Goal: Book appointment/travel/reservation

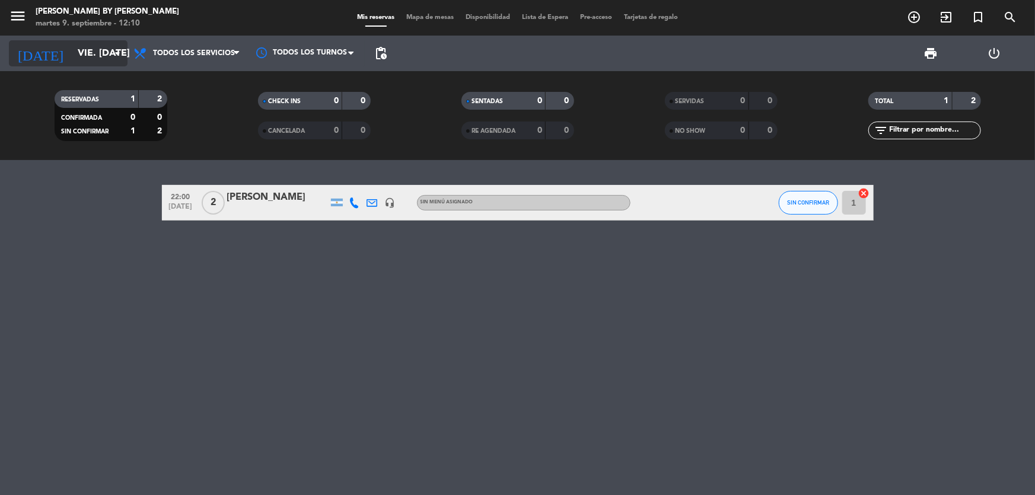
click at [72, 61] on input "vie. [DATE]" at bounding box center [134, 53] width 125 height 23
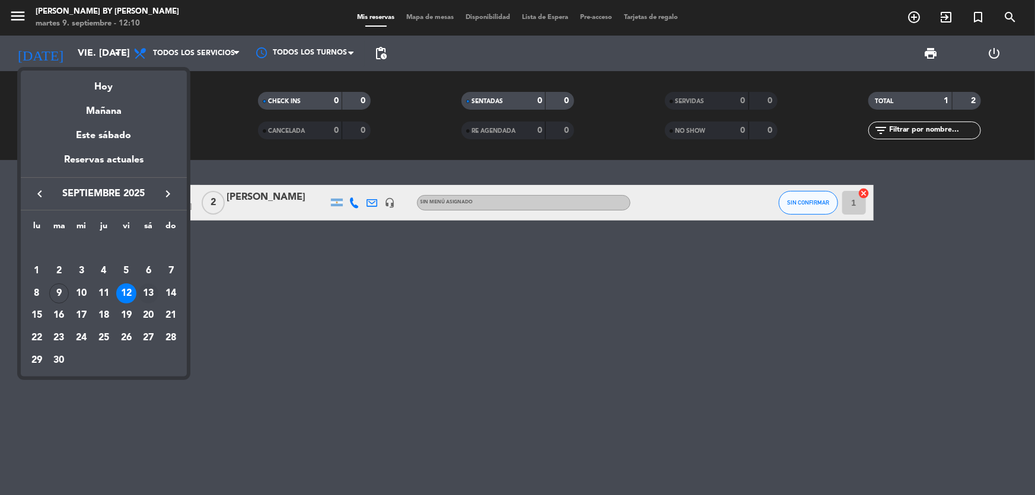
click at [149, 297] on div "13" at bounding box center [148, 294] width 20 height 20
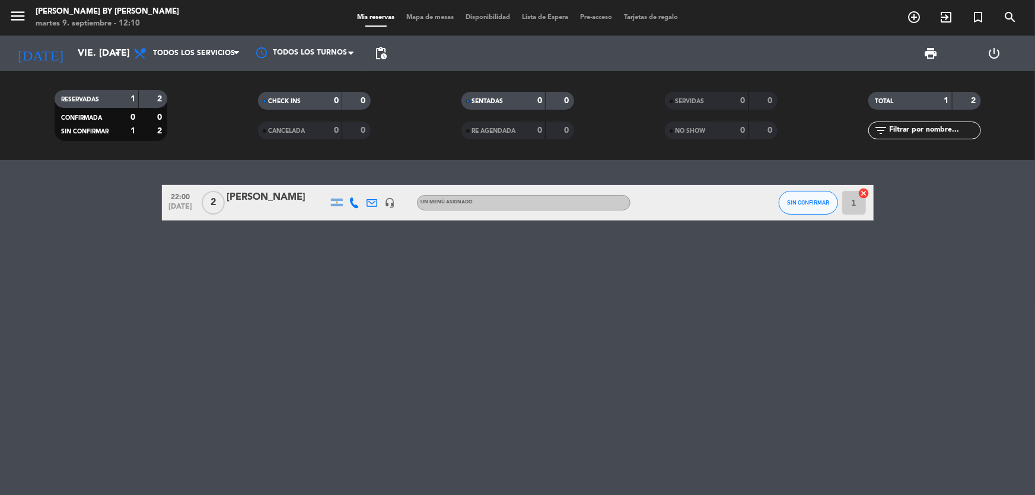
type input "sáb. [DATE]"
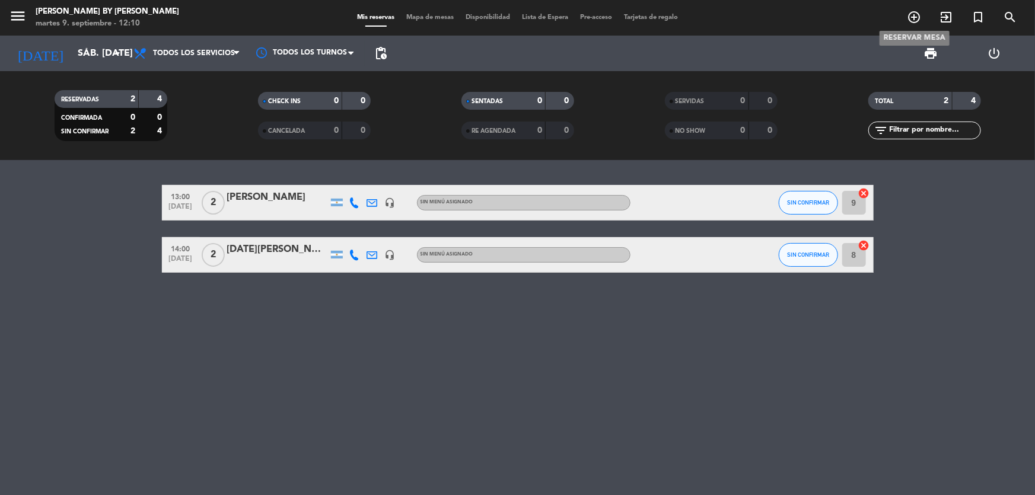
click at [909, 17] on icon "add_circle_outline" at bounding box center [914, 17] width 14 height 14
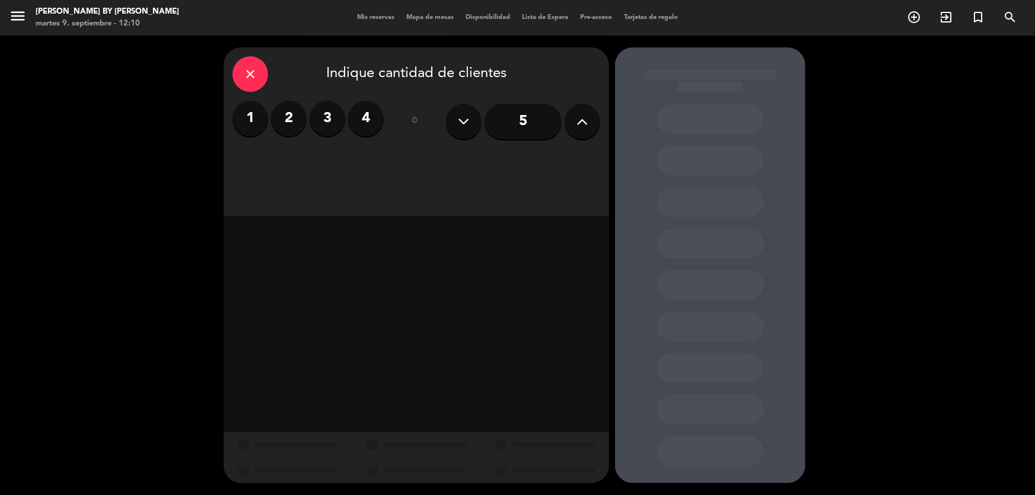
click at [287, 109] on label "2" at bounding box center [289, 119] width 36 height 36
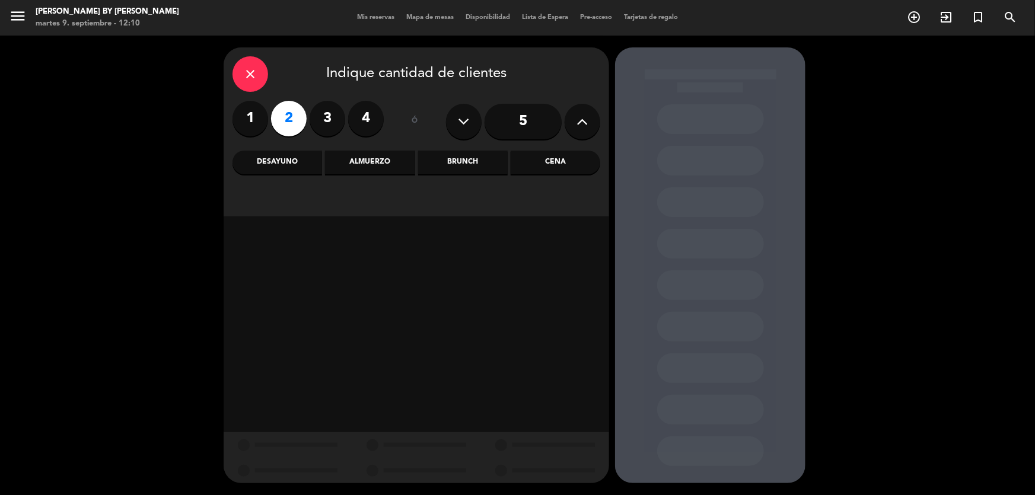
click at [537, 166] on div "Cena" at bounding box center [556, 163] width 90 height 24
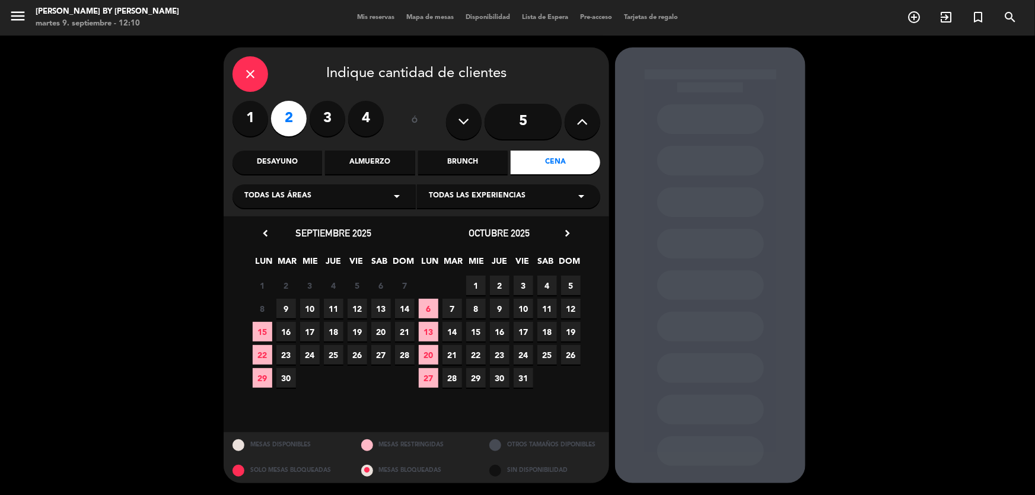
click at [379, 314] on span "13" at bounding box center [381, 309] width 20 height 20
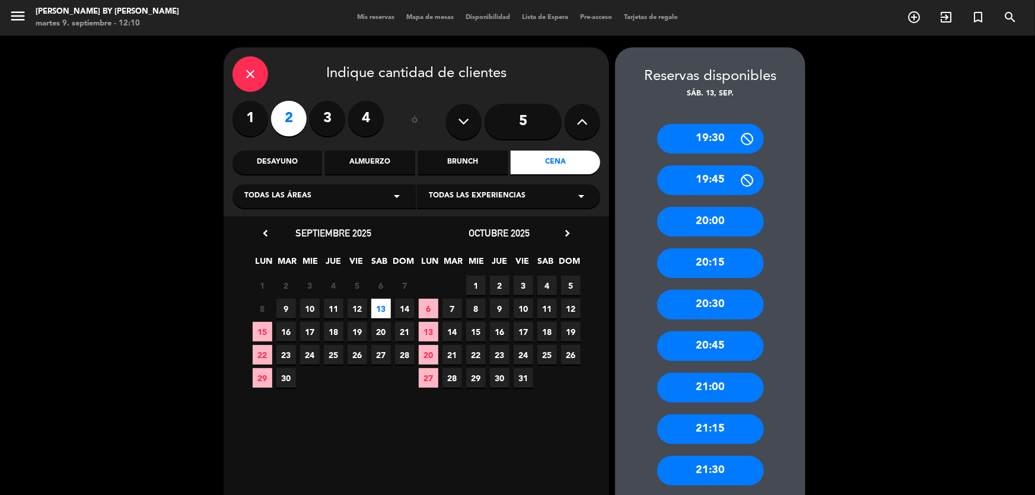
click at [715, 228] on div "20:00" at bounding box center [710, 222] width 107 height 30
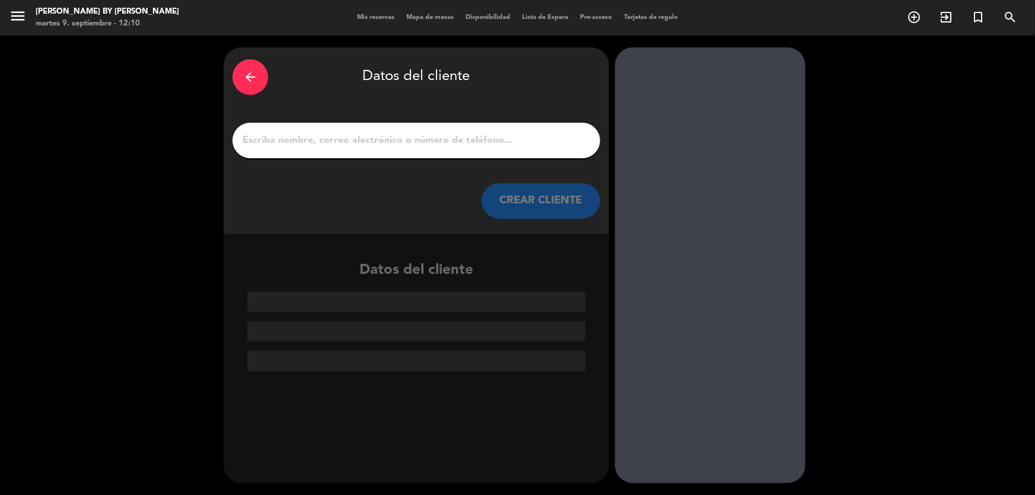
click at [399, 159] on div "arrow_back Datos del cliente CREAR CLIENTE" at bounding box center [417, 140] width 386 height 187
click at [406, 151] on div at bounding box center [417, 141] width 368 height 36
click at [408, 130] on div at bounding box center [417, 141] width 368 height 36
click at [415, 136] on input "1" at bounding box center [416, 140] width 350 height 17
paste input "[PERSON_NAME]"
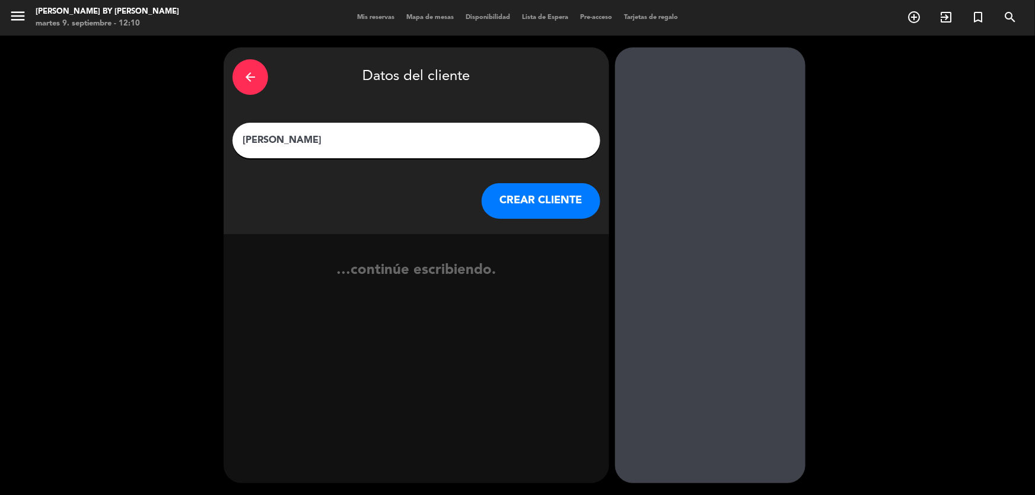
type input "[PERSON_NAME]"
click at [549, 208] on button "CREAR CLIENTE" at bounding box center [541, 201] width 119 height 36
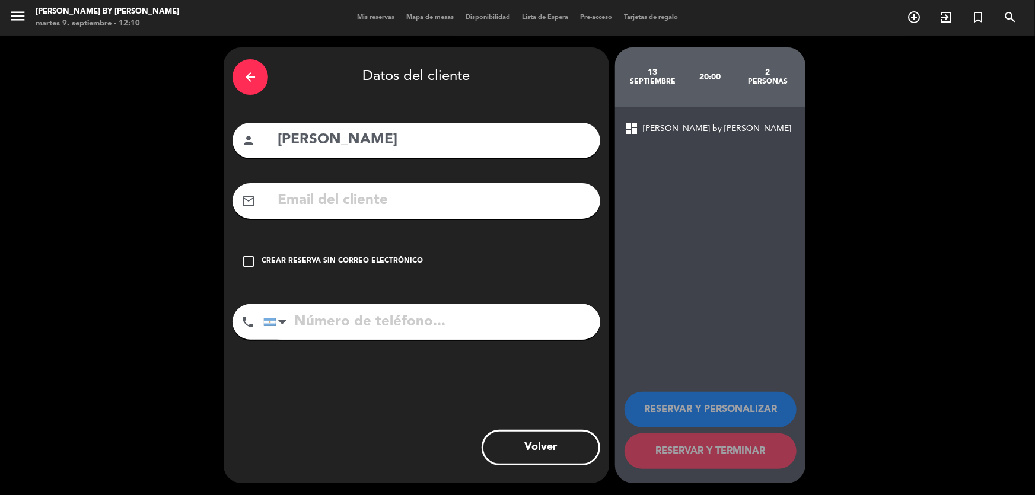
click at [545, 208] on input "text" at bounding box center [433, 201] width 315 height 24
paste input "[EMAIL_ADDRESS][DOMAIN_NAME]"
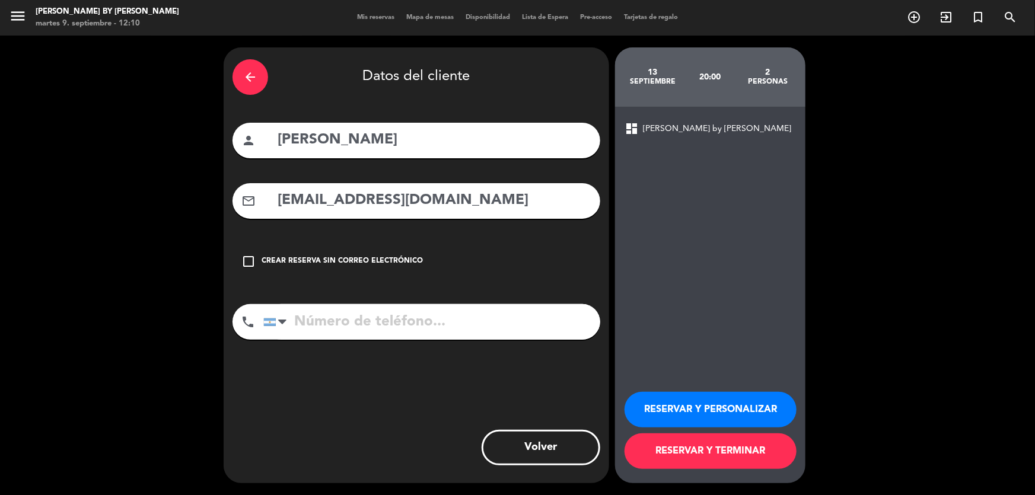
type input "[EMAIL_ADDRESS][DOMAIN_NAME]"
click at [366, 338] on input "tel" at bounding box center [431, 322] width 337 height 36
paste input "1154890638"
type input "1154890638"
click at [755, 456] on button "RESERVAR Y TERMINAR" at bounding box center [711, 452] width 172 height 36
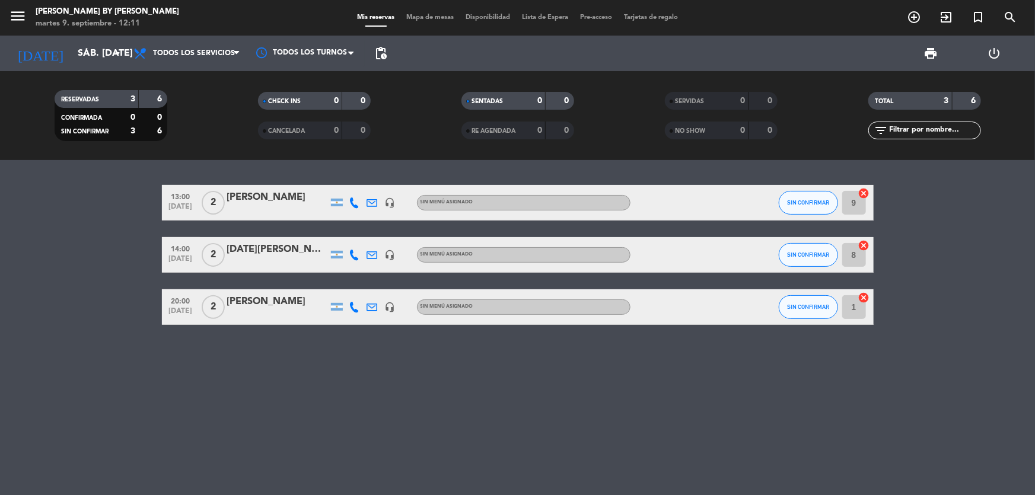
click at [847, 202] on input "9" at bounding box center [854, 203] width 24 height 24
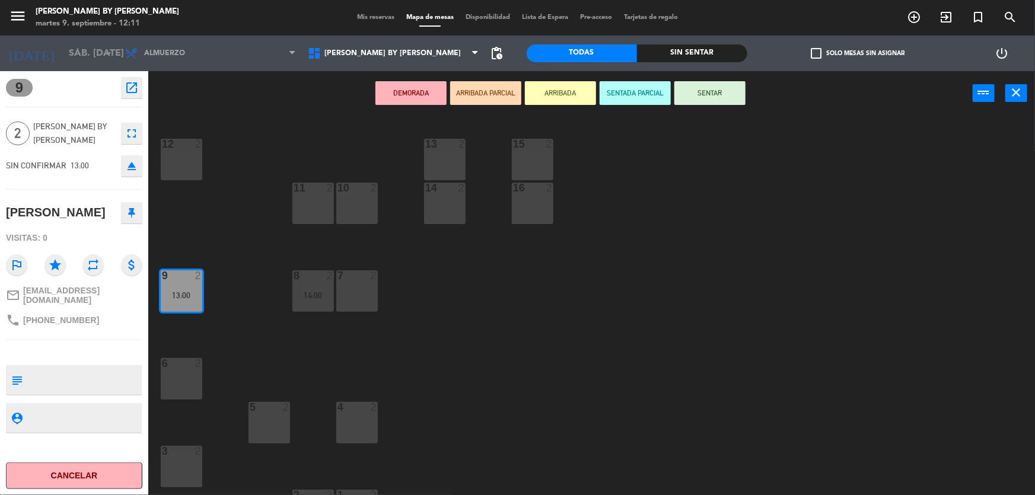
click at [65, 369] on textarea at bounding box center [83, 380] width 113 height 25
type textarea "Sabores Del Mundo"
click at [1021, 91] on icon "close" at bounding box center [1017, 92] width 14 height 14
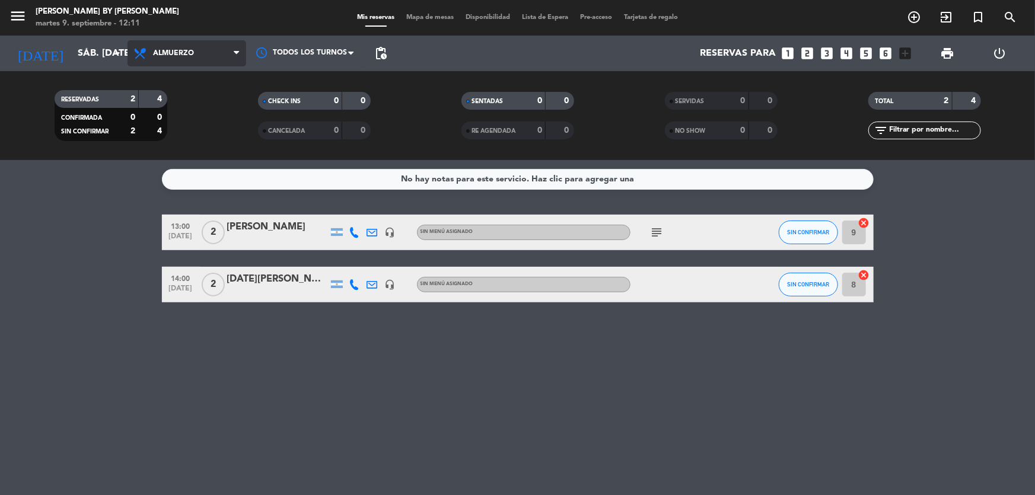
click at [199, 56] on span "Almuerzo" at bounding box center [187, 53] width 119 height 26
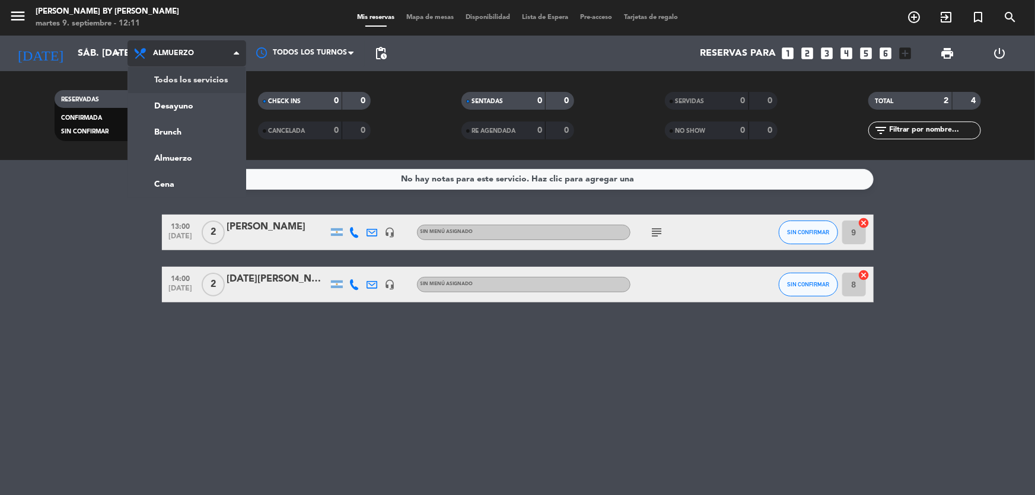
click at [199, 69] on div "Todos los servicios Desayuno Brunch Almuerzo Cena Almuerzo Todos los servicios …" at bounding box center [187, 54] width 119 height 36
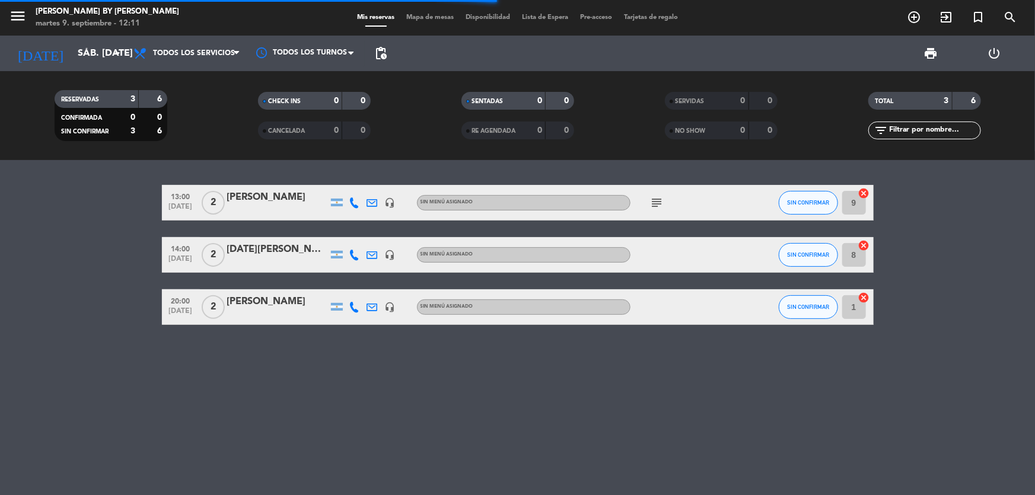
click at [854, 259] on input "8" at bounding box center [854, 255] width 24 height 24
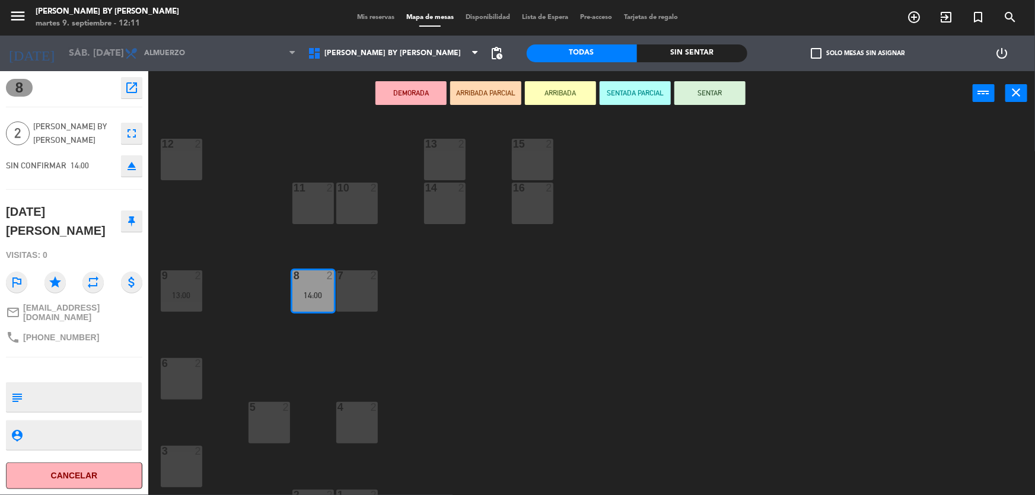
click at [100, 385] on textarea at bounding box center [83, 397] width 113 height 25
type textarea "Grande Cuisine"
click at [1020, 84] on button "close" at bounding box center [1016, 93] width 22 height 18
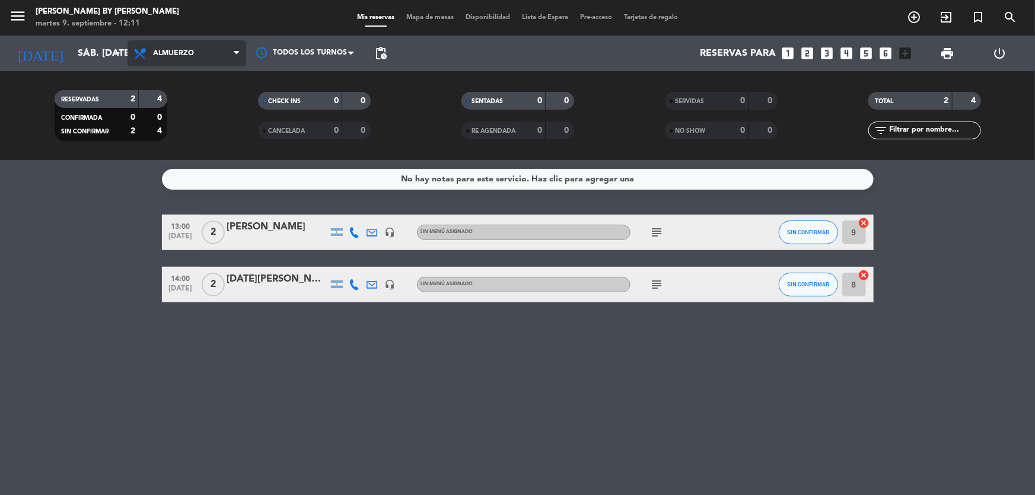
click at [161, 54] on span "Almuerzo" at bounding box center [173, 53] width 41 height 8
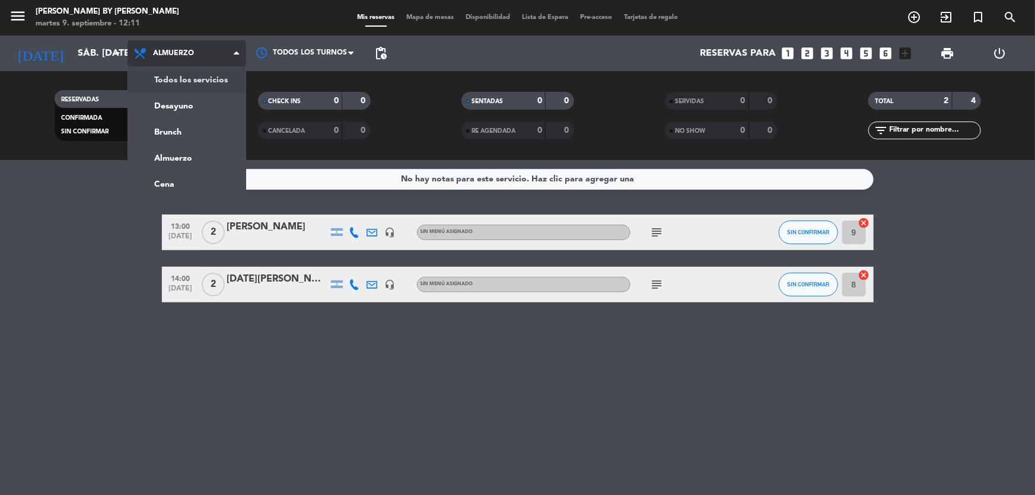
click at [158, 79] on div "menu [PERSON_NAME] by [PERSON_NAME] 9. septiembre - 12:11 Mis reservas Mapa de …" at bounding box center [517, 80] width 1035 height 160
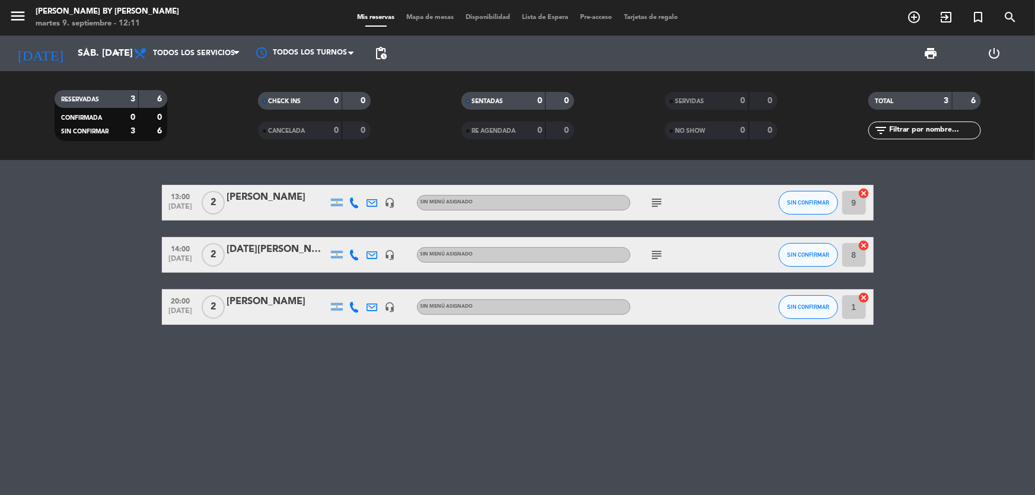
click at [853, 307] on input "1" at bounding box center [854, 307] width 24 height 24
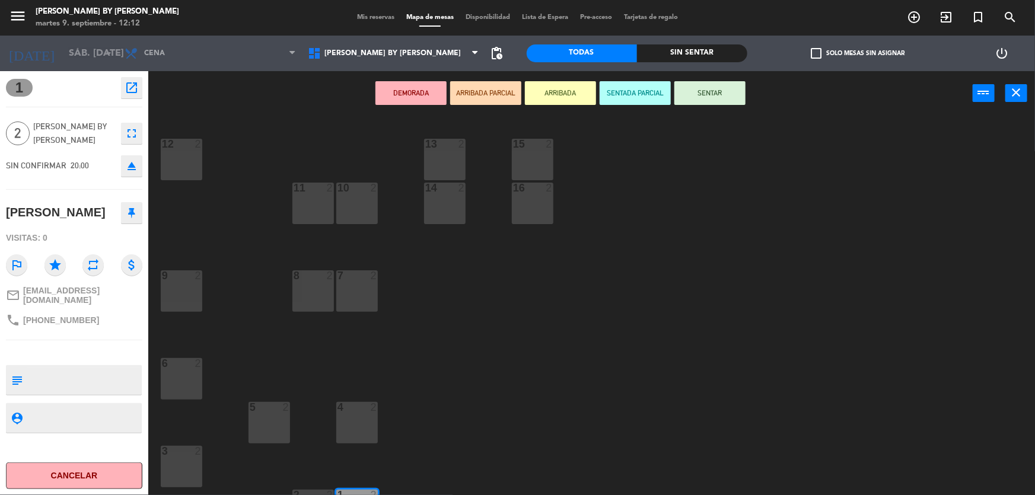
click at [95, 380] on textarea at bounding box center [83, 380] width 113 height 25
click at [96, 379] on textarea at bounding box center [83, 380] width 113 height 25
type textarea "Grande Cuisine"
click at [1015, 98] on icon "close" at bounding box center [1017, 92] width 14 height 14
